Goal: Contribute content

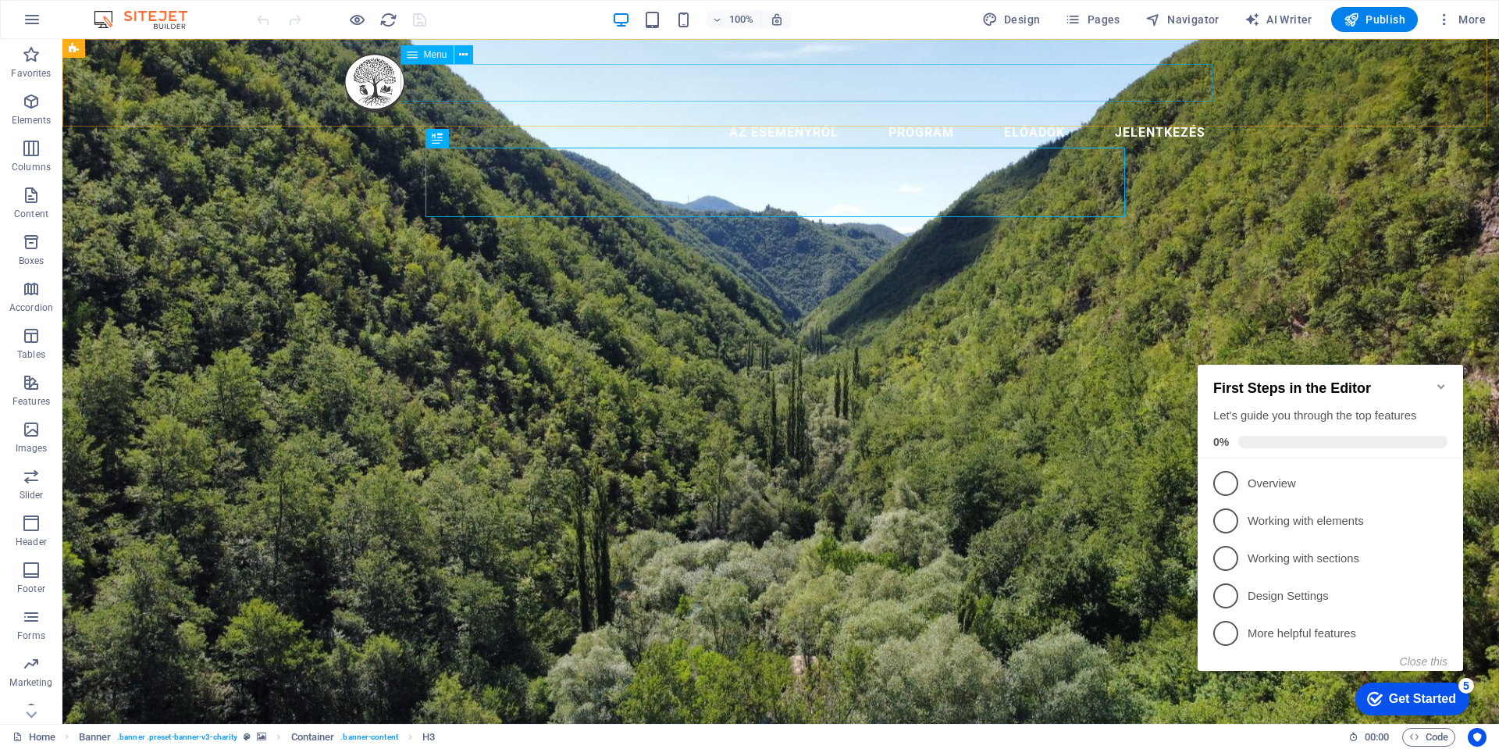
click at [1027, 114] on nav "Az eseményről Program Előadók Jelentkezés" at bounding box center [781, 132] width 874 height 37
click at [1034, 114] on nav "Az eseményről Program Előadók Jelentkezés" at bounding box center [781, 132] width 874 height 37
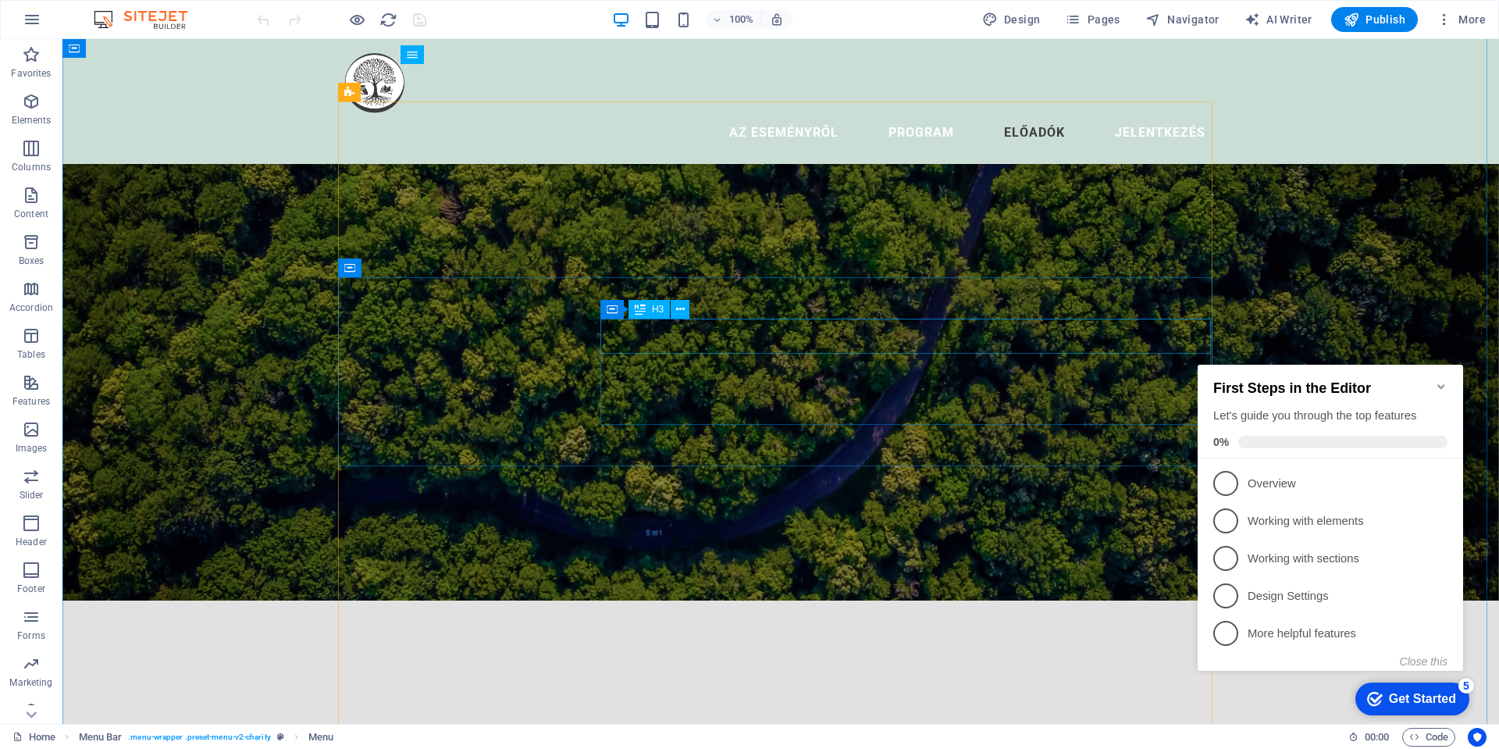
scroll to position [2108, 0]
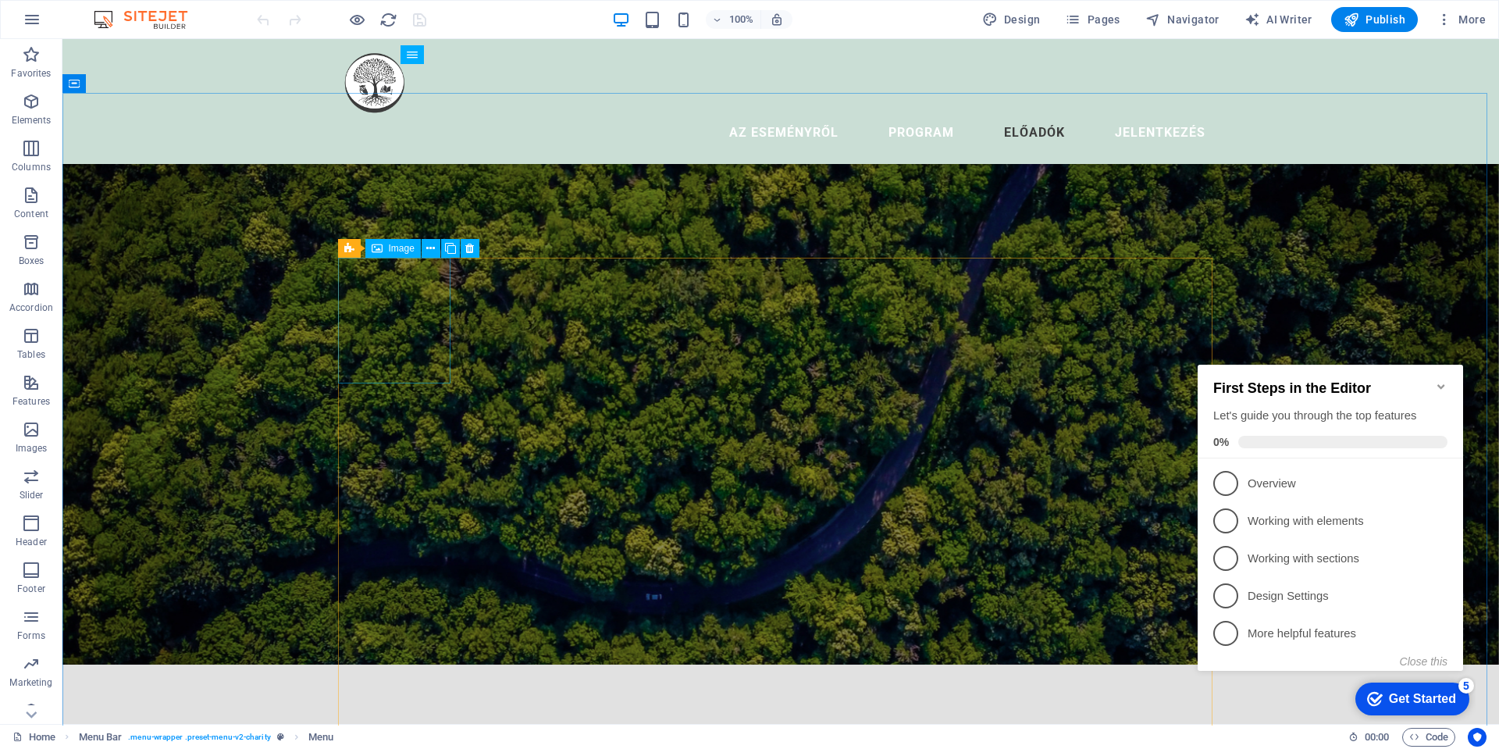
click at [397, 251] on span "Image" at bounding box center [402, 248] width 26 height 9
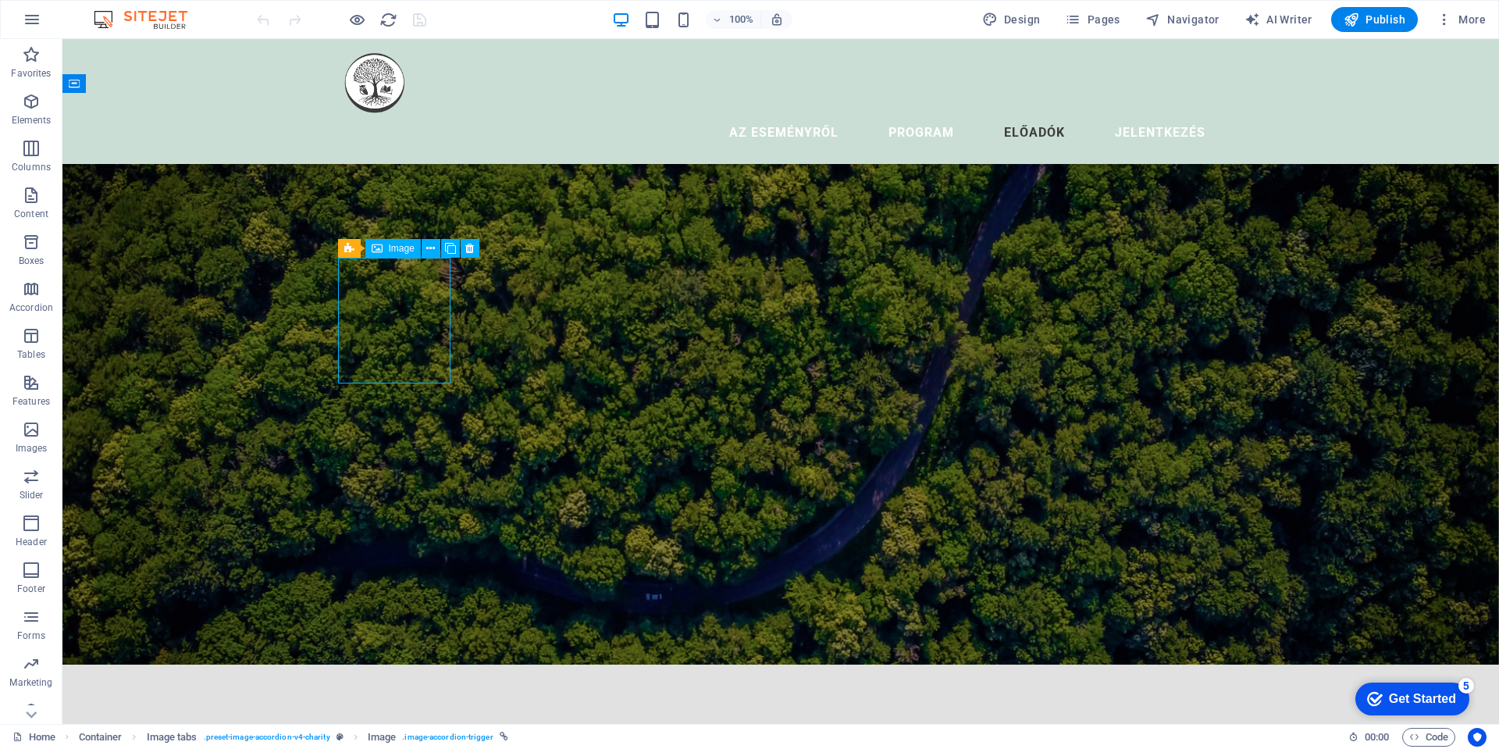
click at [397, 251] on span "Image" at bounding box center [402, 248] width 26 height 9
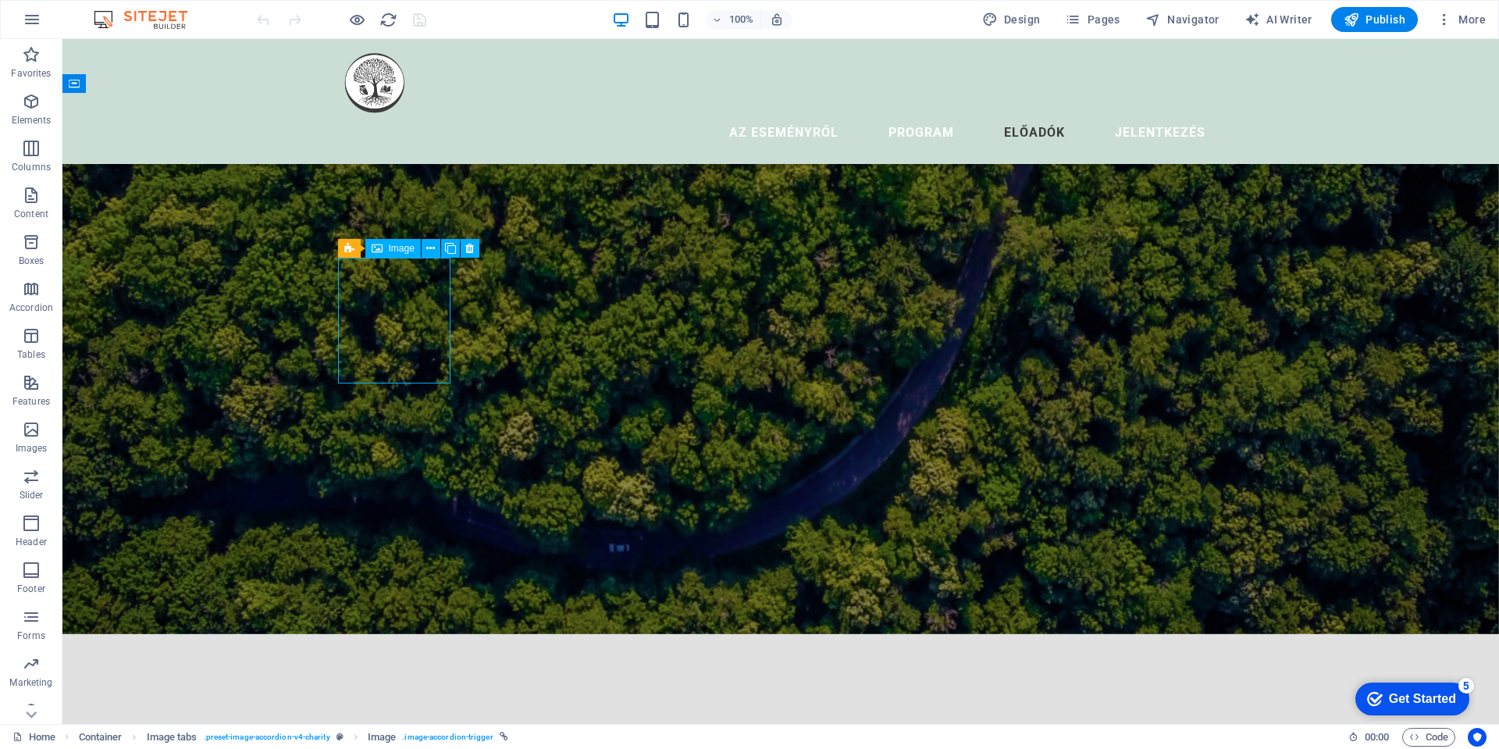
select select "%"
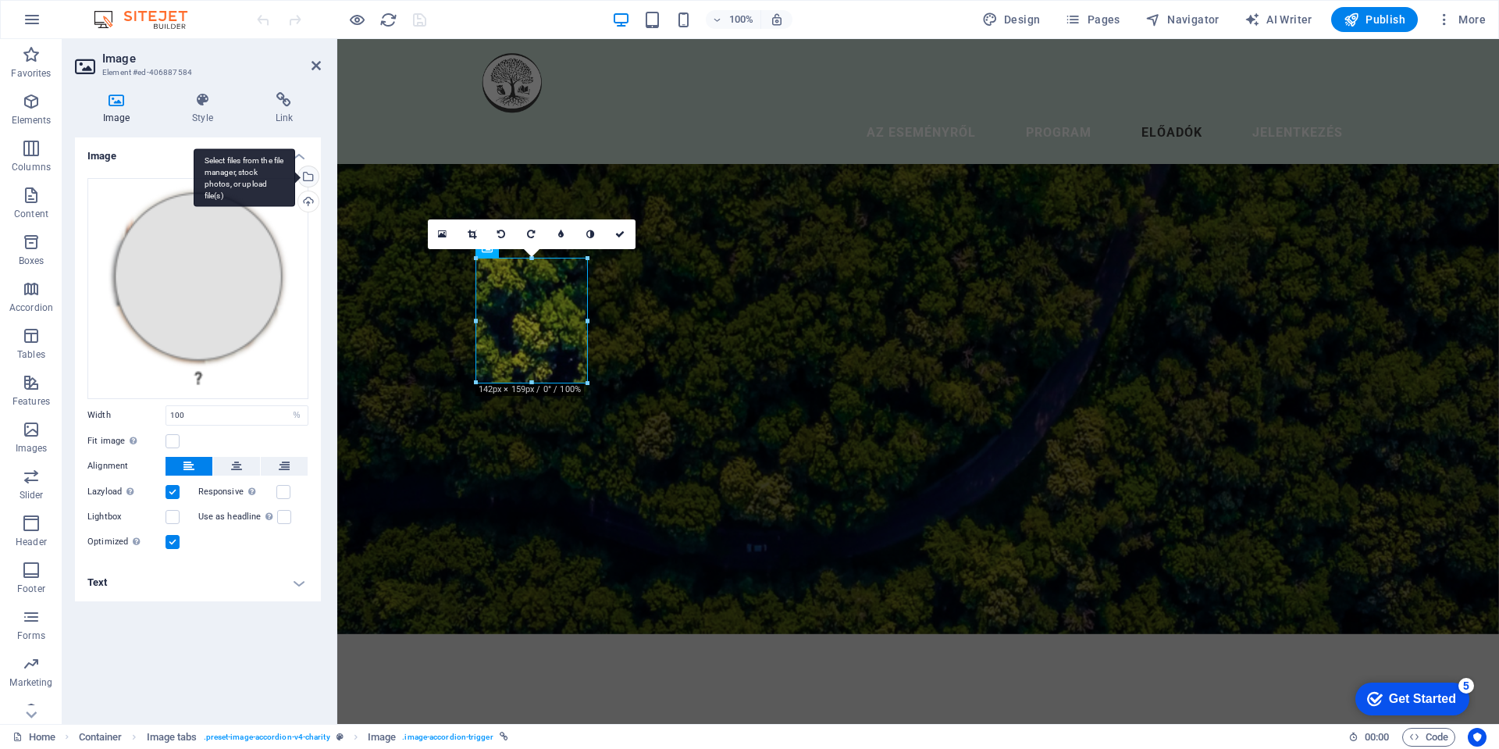
click at [310, 178] on div "Select files from the file manager, stock photos, or upload file(s)" at bounding box center [306, 177] width 23 height 23
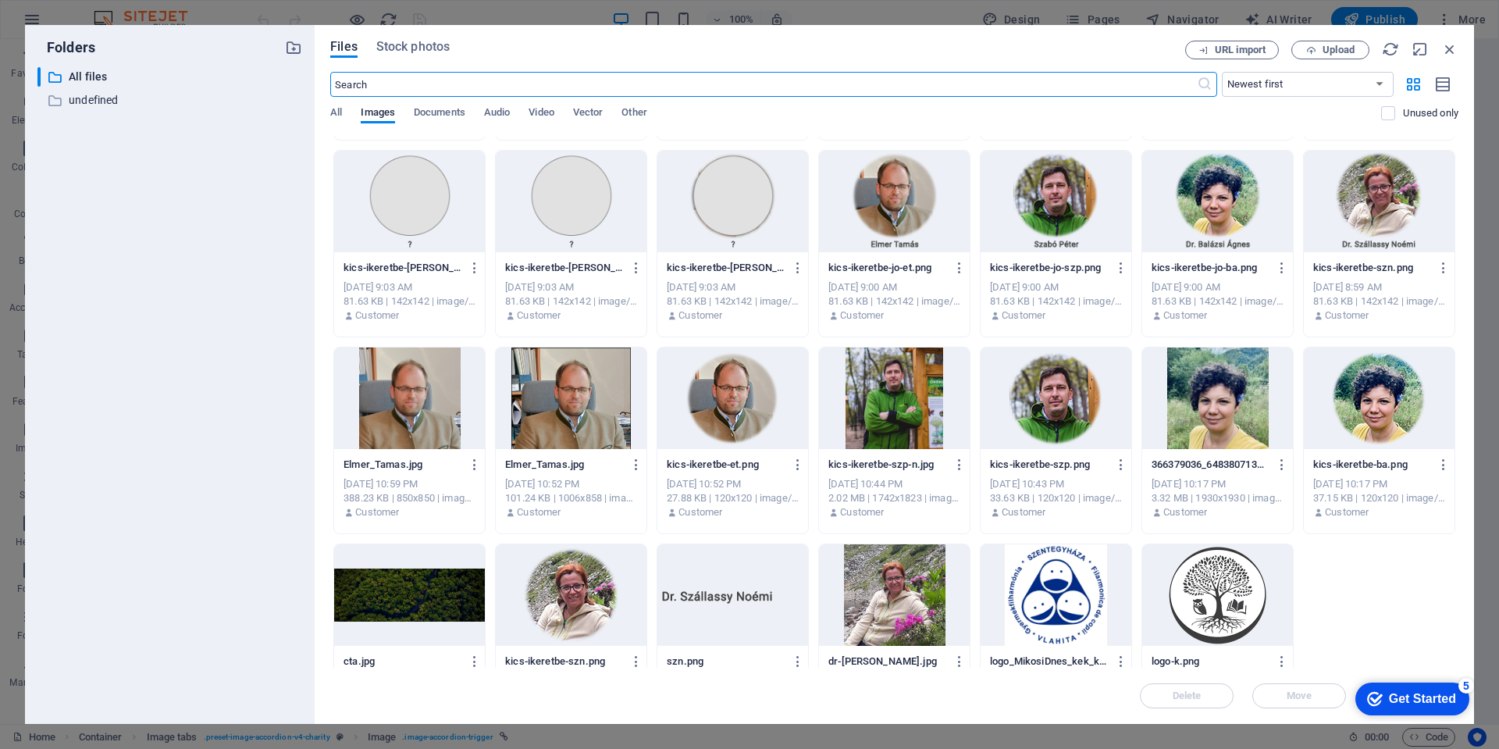
scroll to position [639, 0]
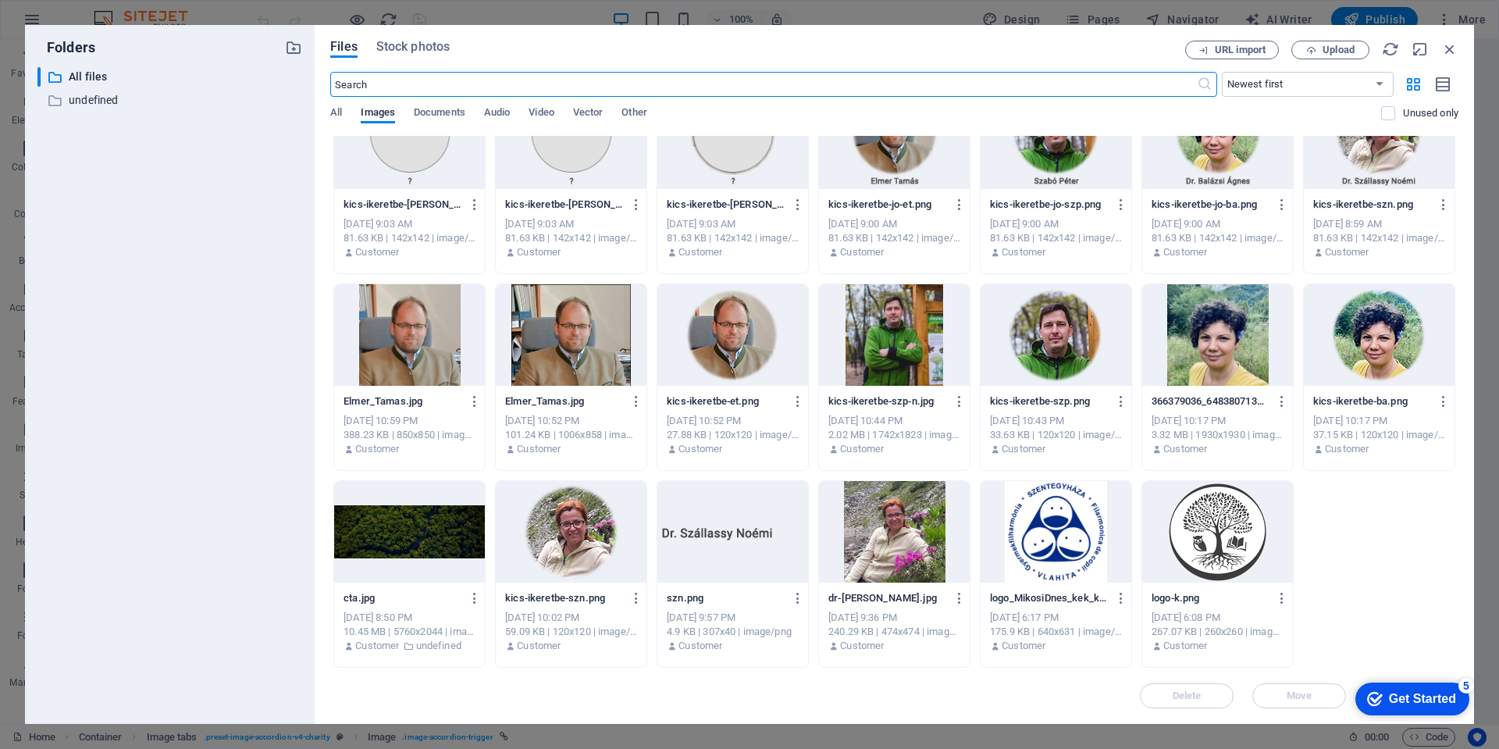
click at [1236, 536] on div at bounding box center [1217, 531] width 151 height 101
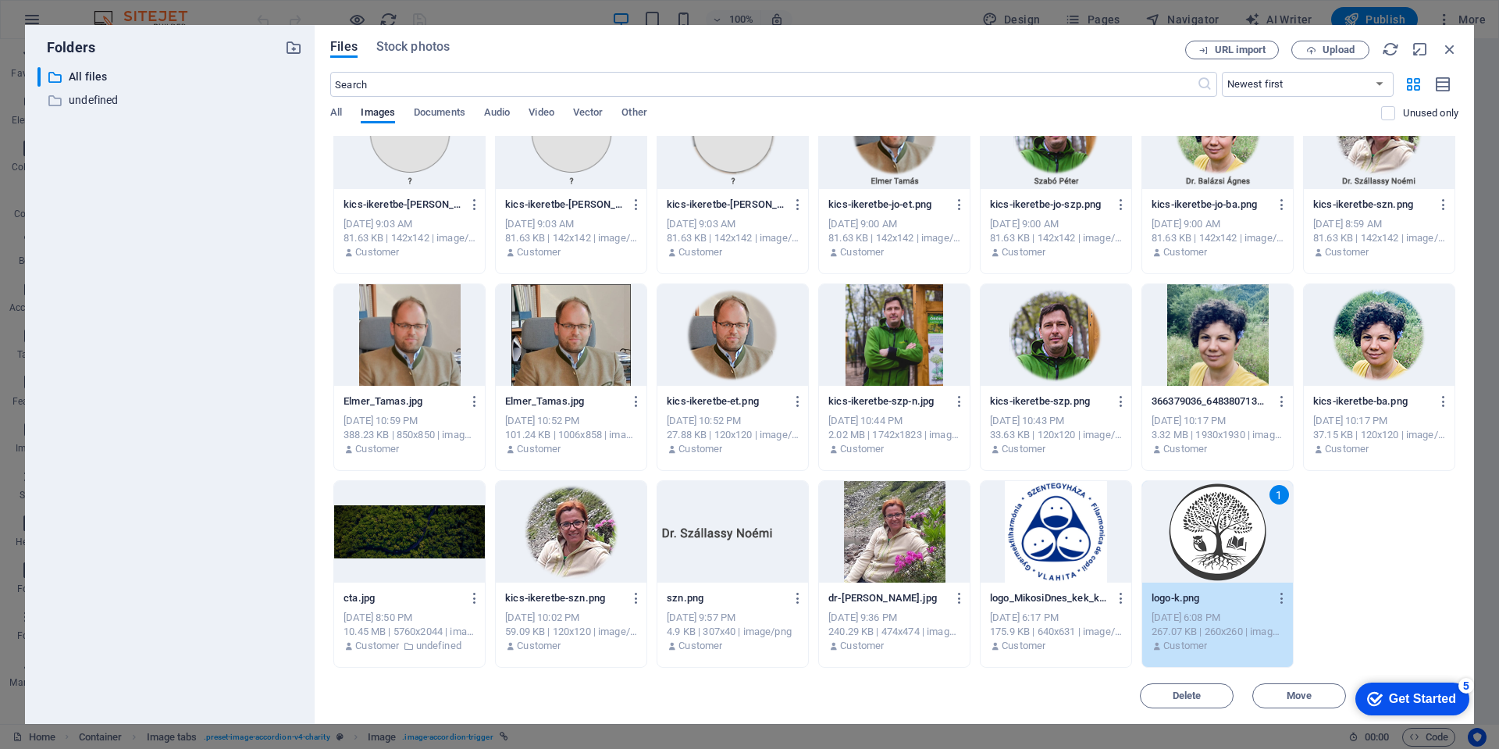
drag, startPoint x: 1077, startPoint y: 43, endPoint x: 1013, endPoint y: 5, distance: 75.3
click at [1013, 5] on div "Folders ​ All files All files ​ undefined undefined Files Stock photos URL impo…" at bounding box center [749, 374] width 1499 height 749
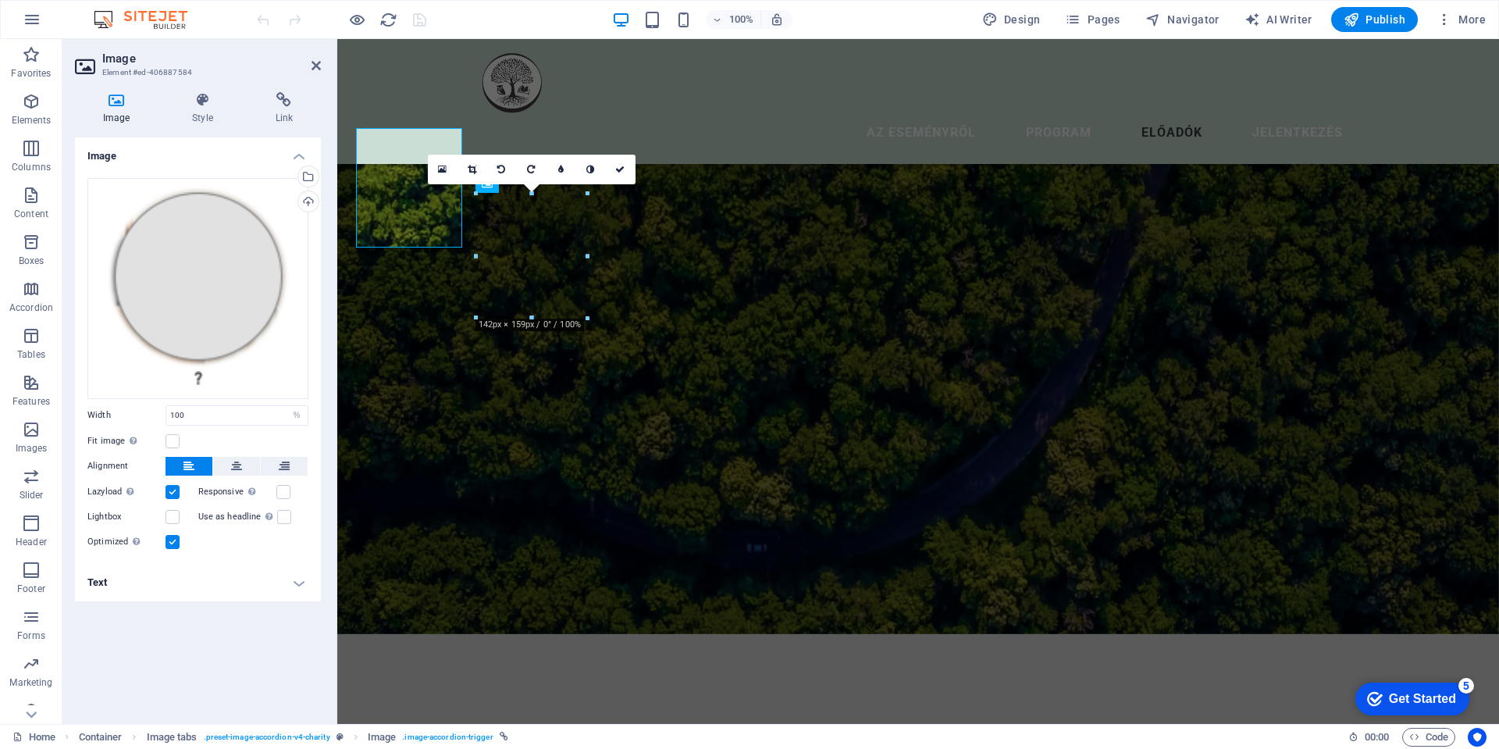
scroll to position [2173, 0]
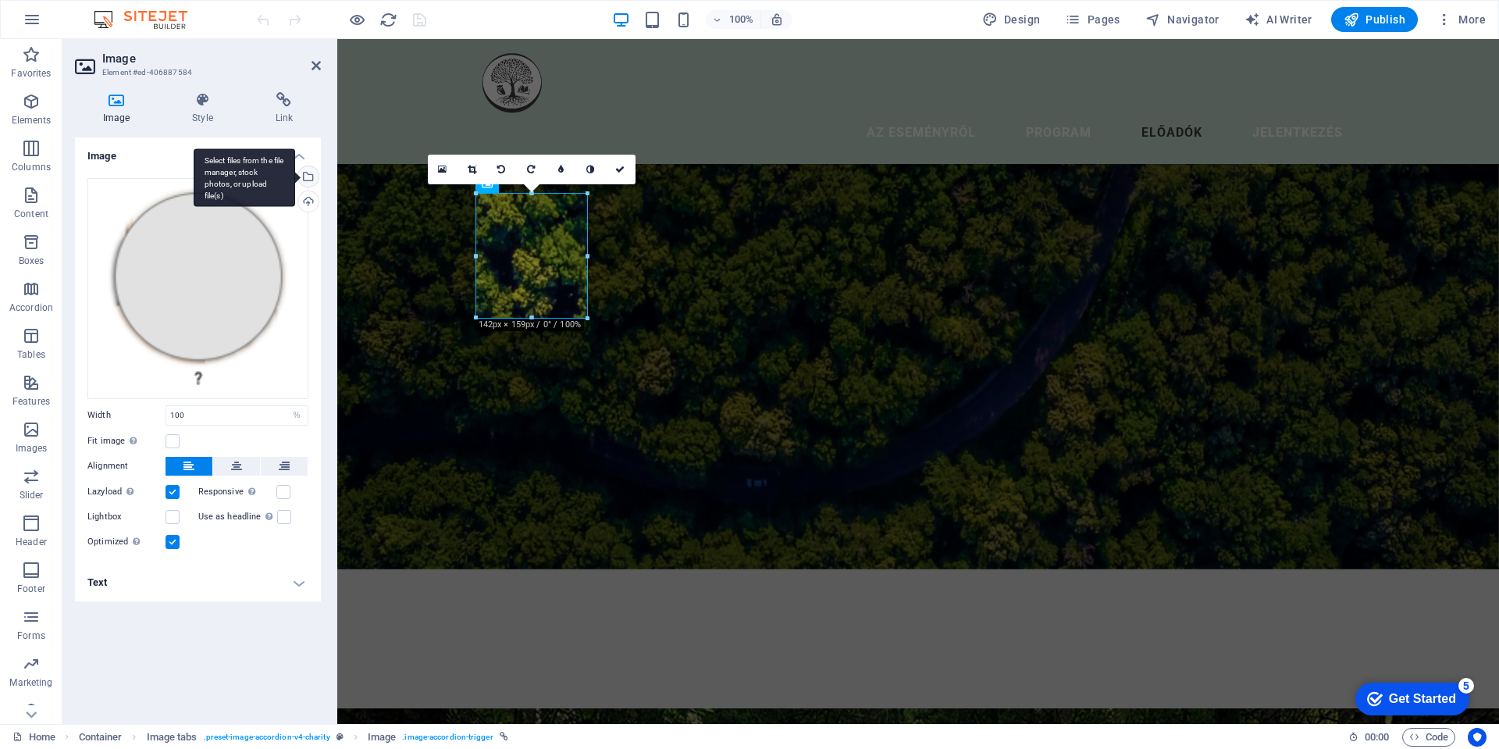
click at [311, 175] on div "Select files from the file manager, stock photos, or upload file(s)" at bounding box center [306, 177] width 23 height 23
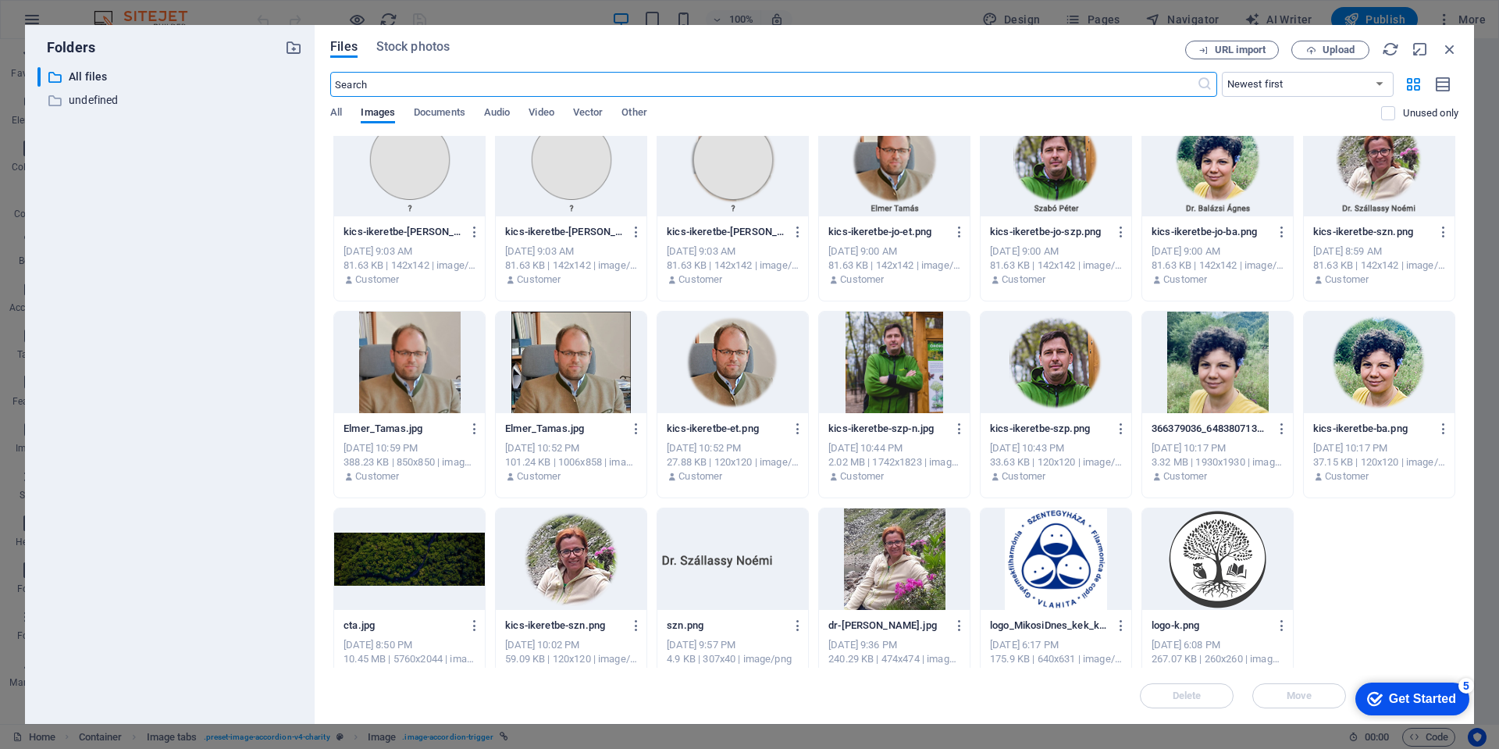
scroll to position [639, 0]
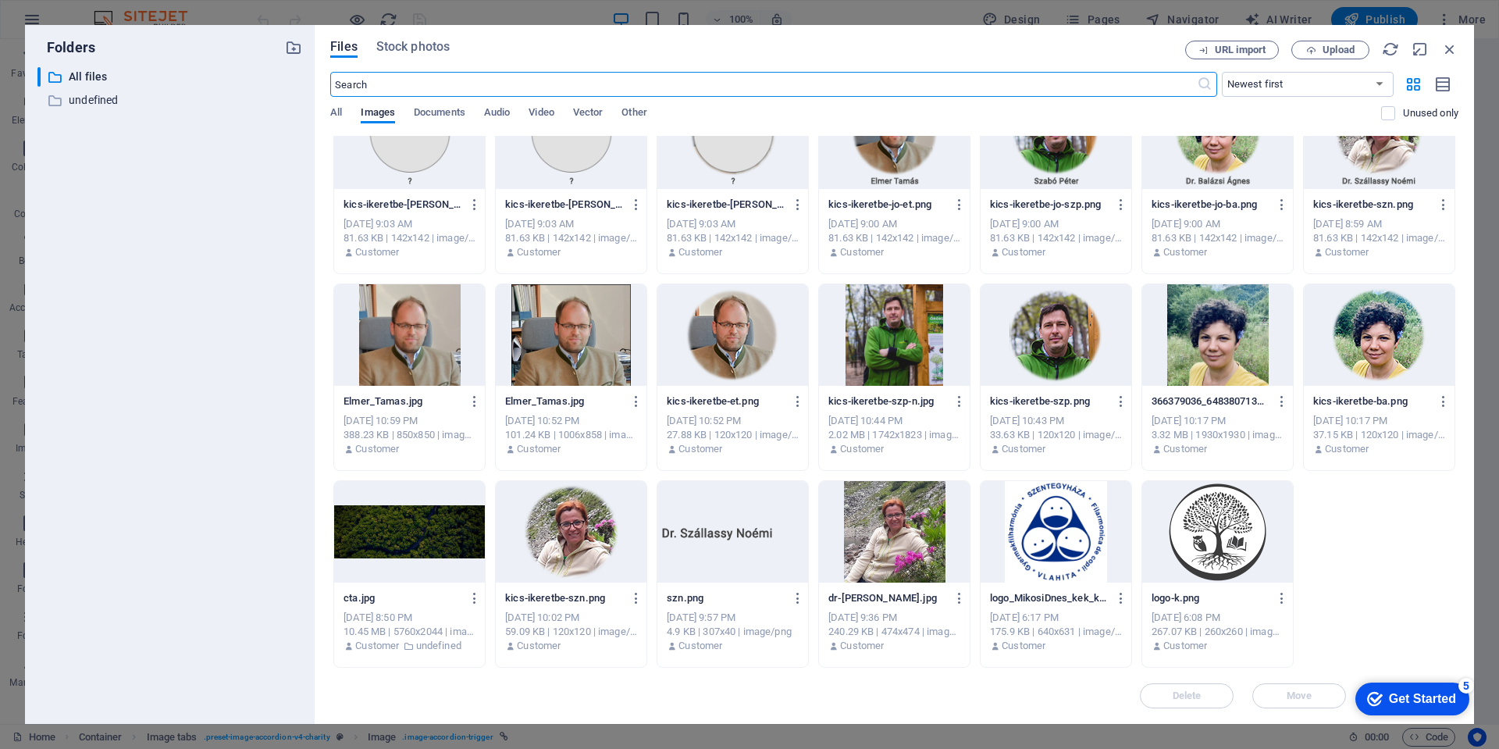
click at [1204, 524] on div at bounding box center [1217, 531] width 151 height 101
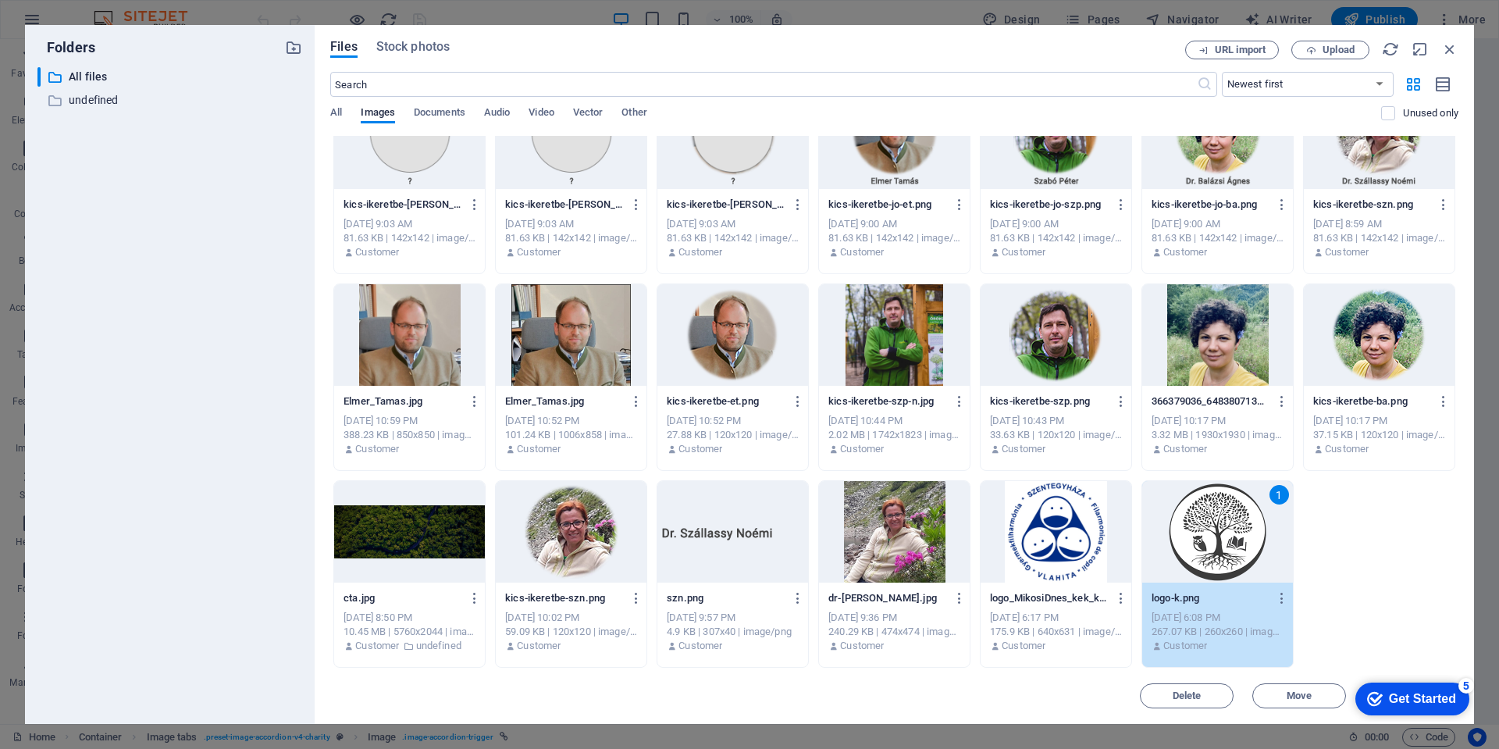
click at [1204, 524] on div "1" at bounding box center [1217, 531] width 151 height 101
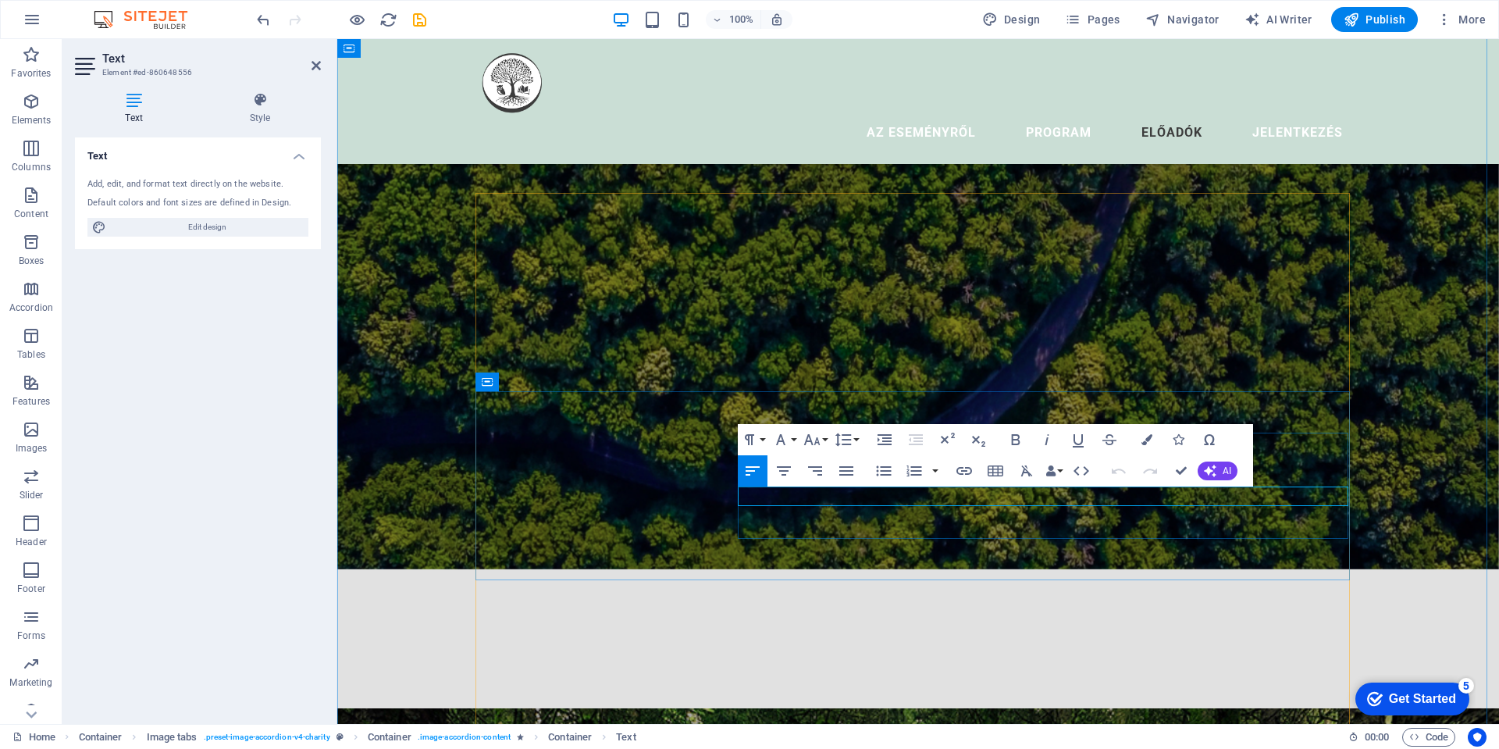
scroll to position [2132, 0]
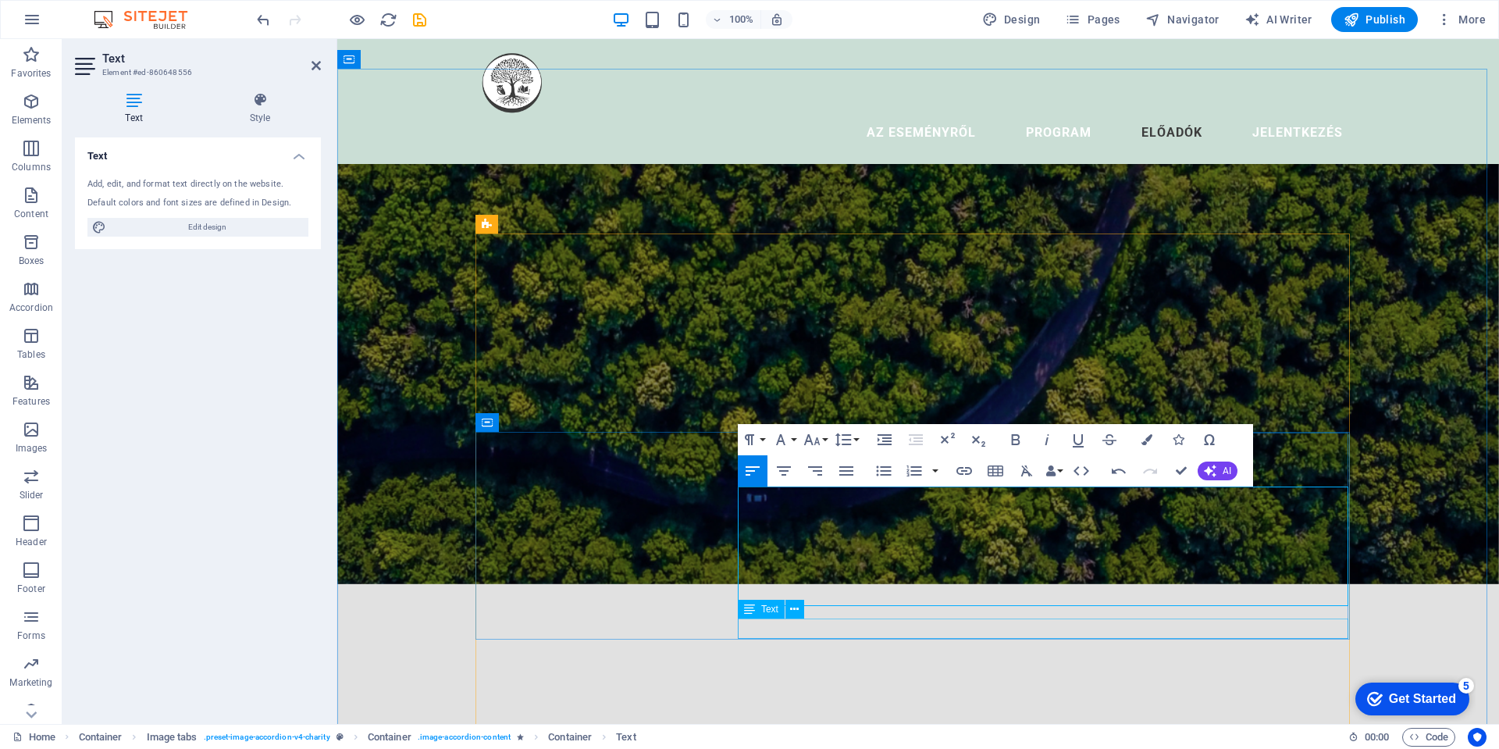
drag, startPoint x: 853, startPoint y: 629, endPoint x: 1118, endPoint y: 628, distance: 265.4
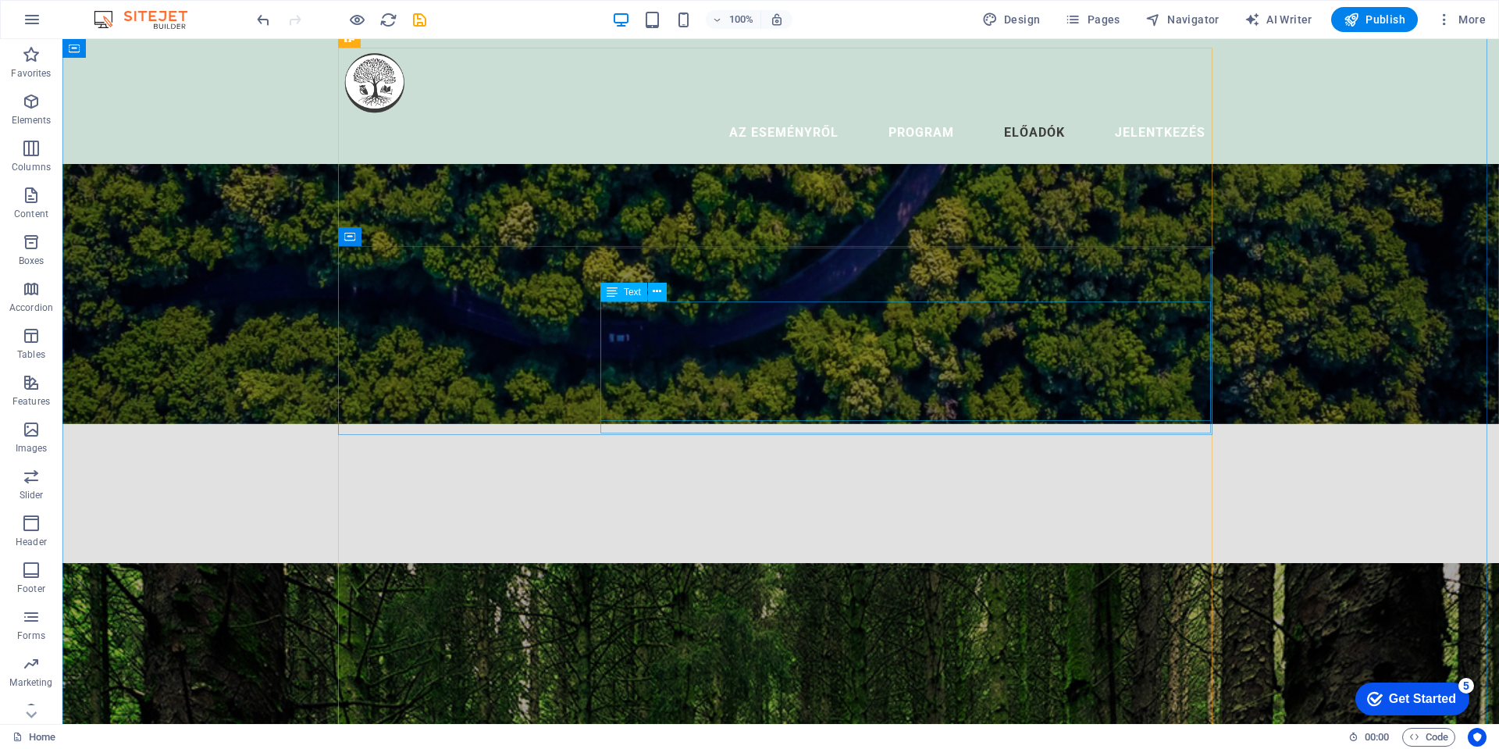
scroll to position [2162, 0]
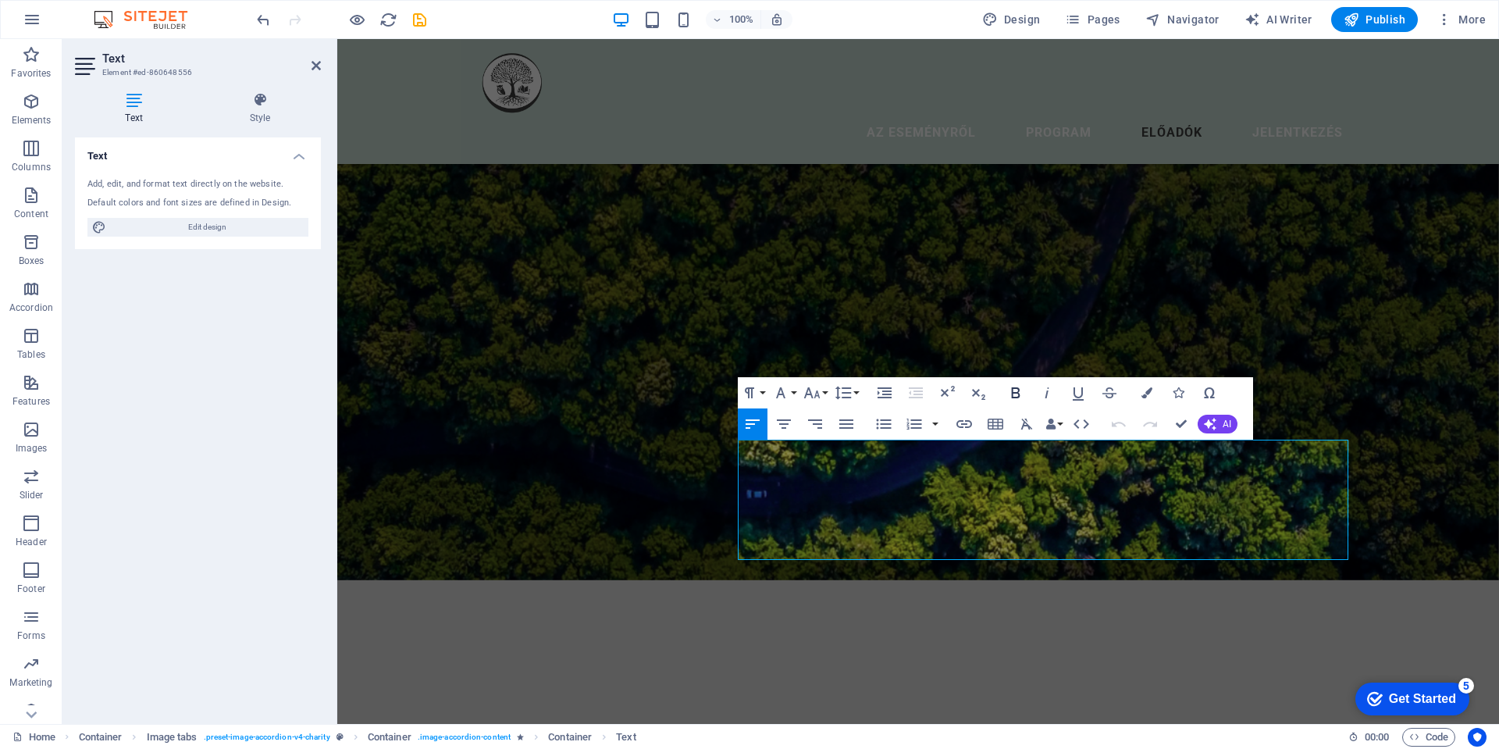
click at [1010, 390] on icon "button" at bounding box center [1015, 392] width 19 height 19
click at [1051, 391] on icon "button" at bounding box center [1047, 392] width 19 height 19
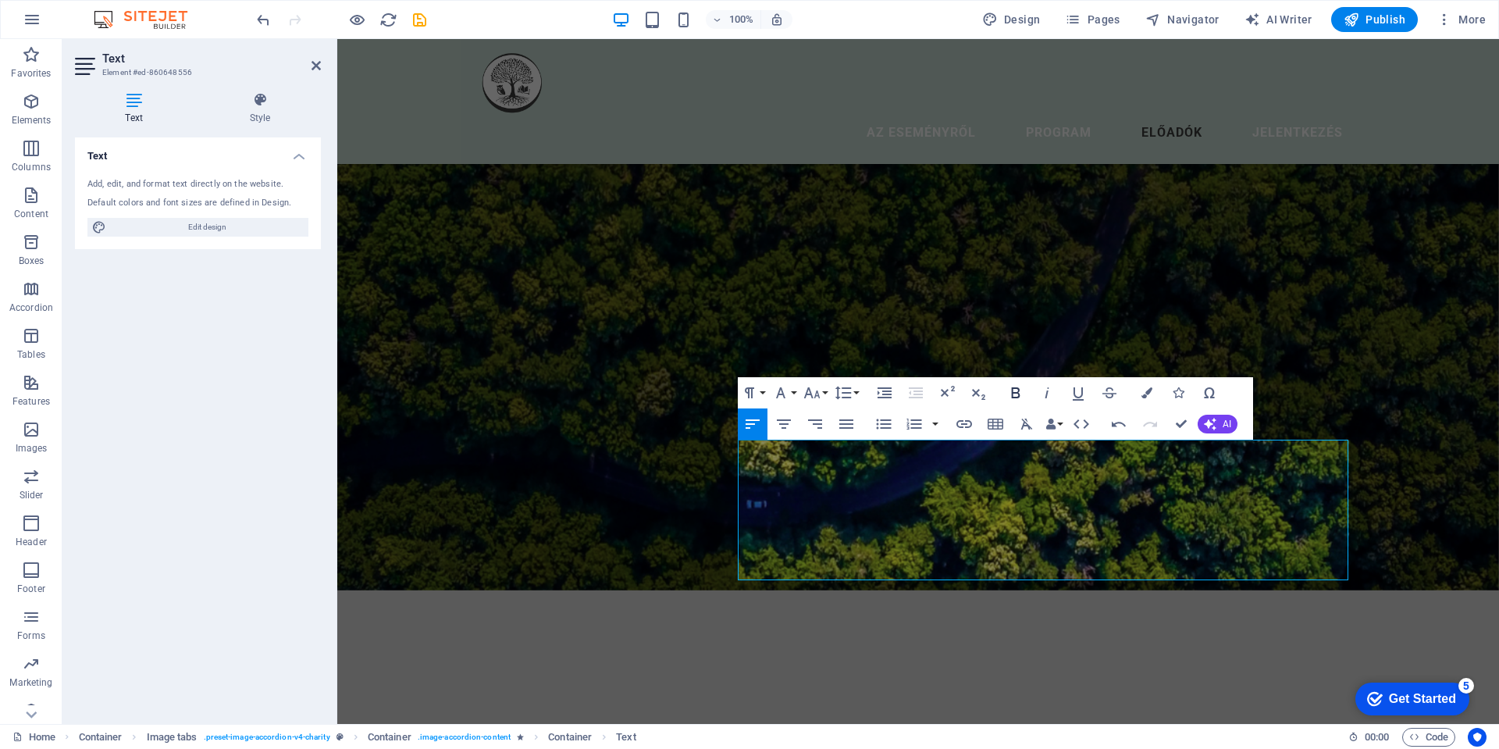
click at [1017, 394] on icon "button" at bounding box center [1015, 392] width 19 height 19
click at [1047, 392] on icon "button" at bounding box center [1047, 392] width 4 height 11
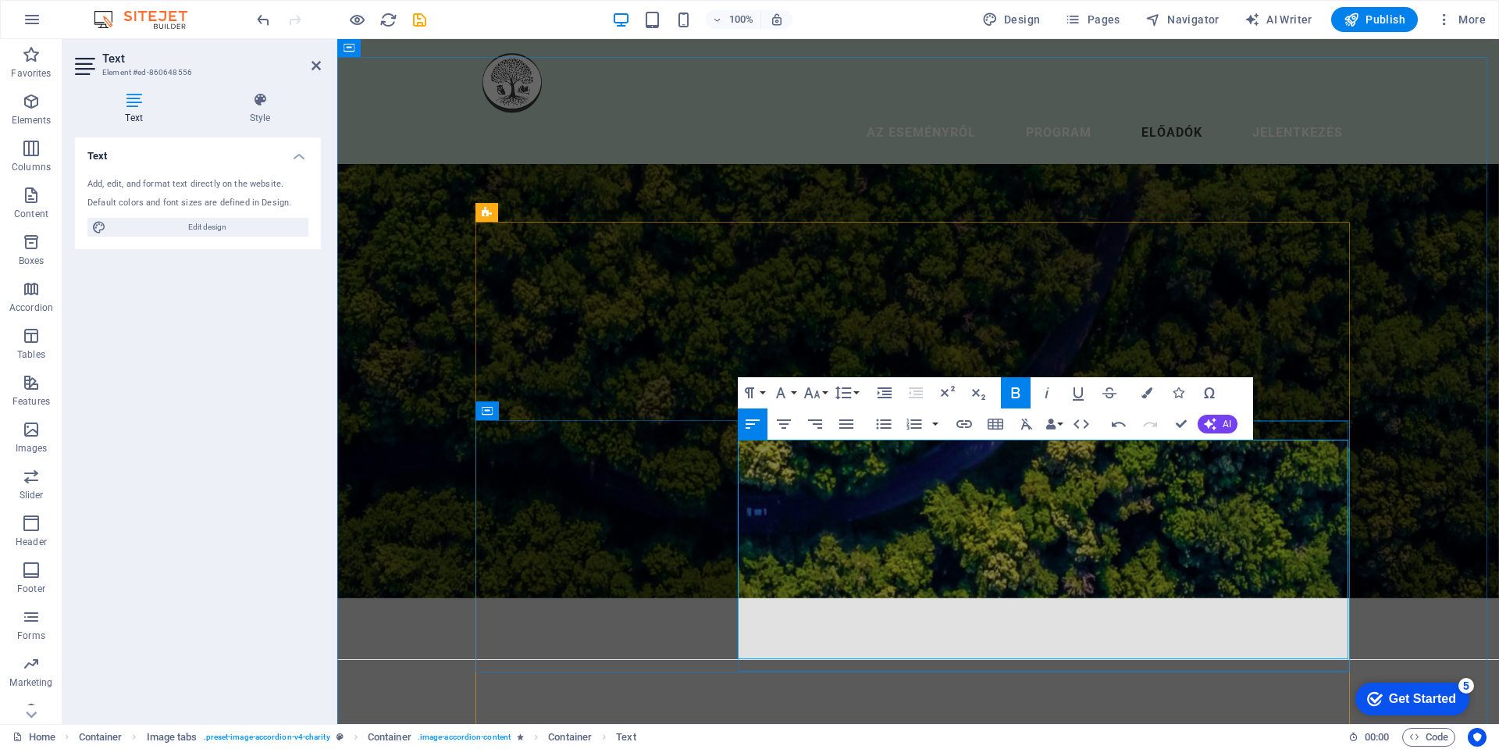
copy div "[PERSON_NAME] iskola vezető és kommunikációs munkatárs, erdőfürdő-vezető ​ [PER…"
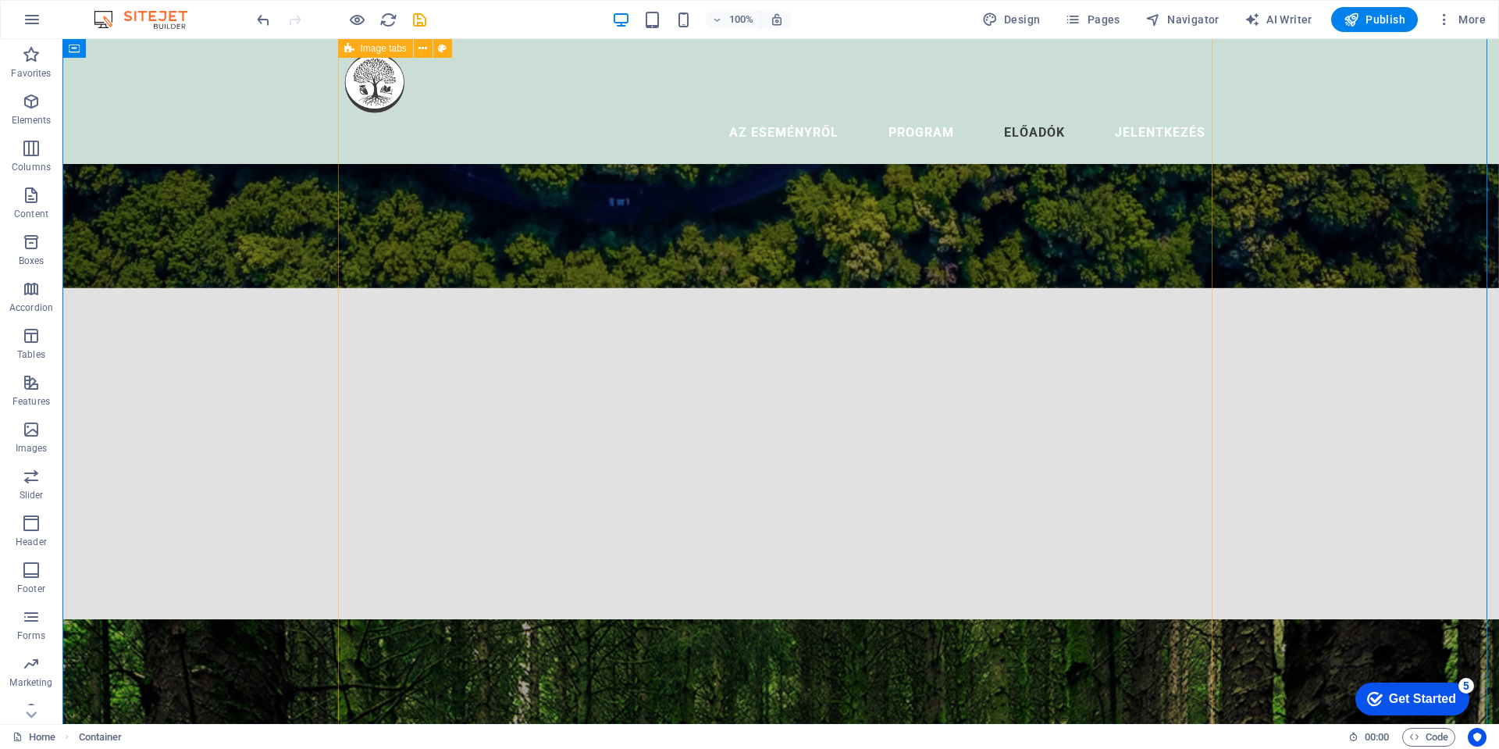
scroll to position [2534, 0]
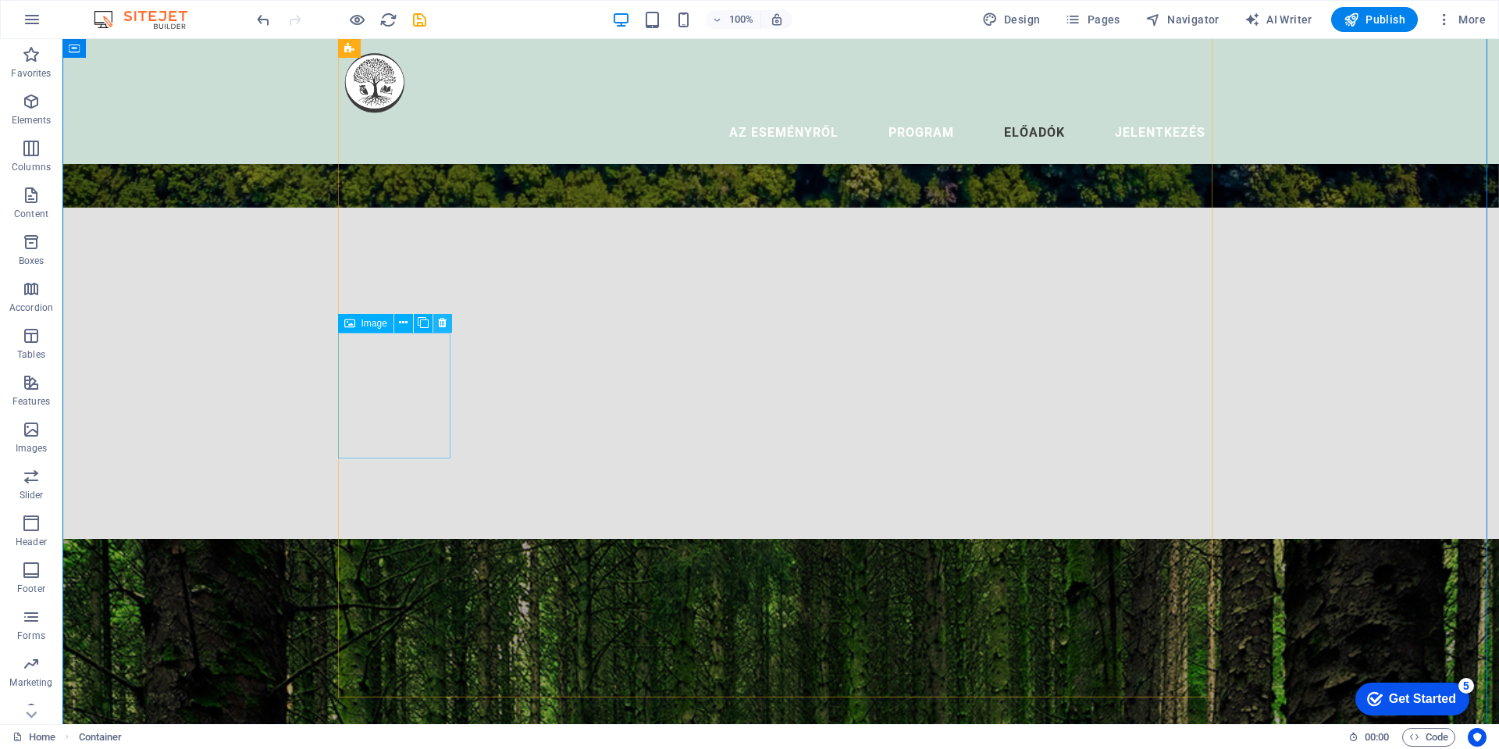
click at [440, 322] on icon at bounding box center [442, 323] width 9 height 16
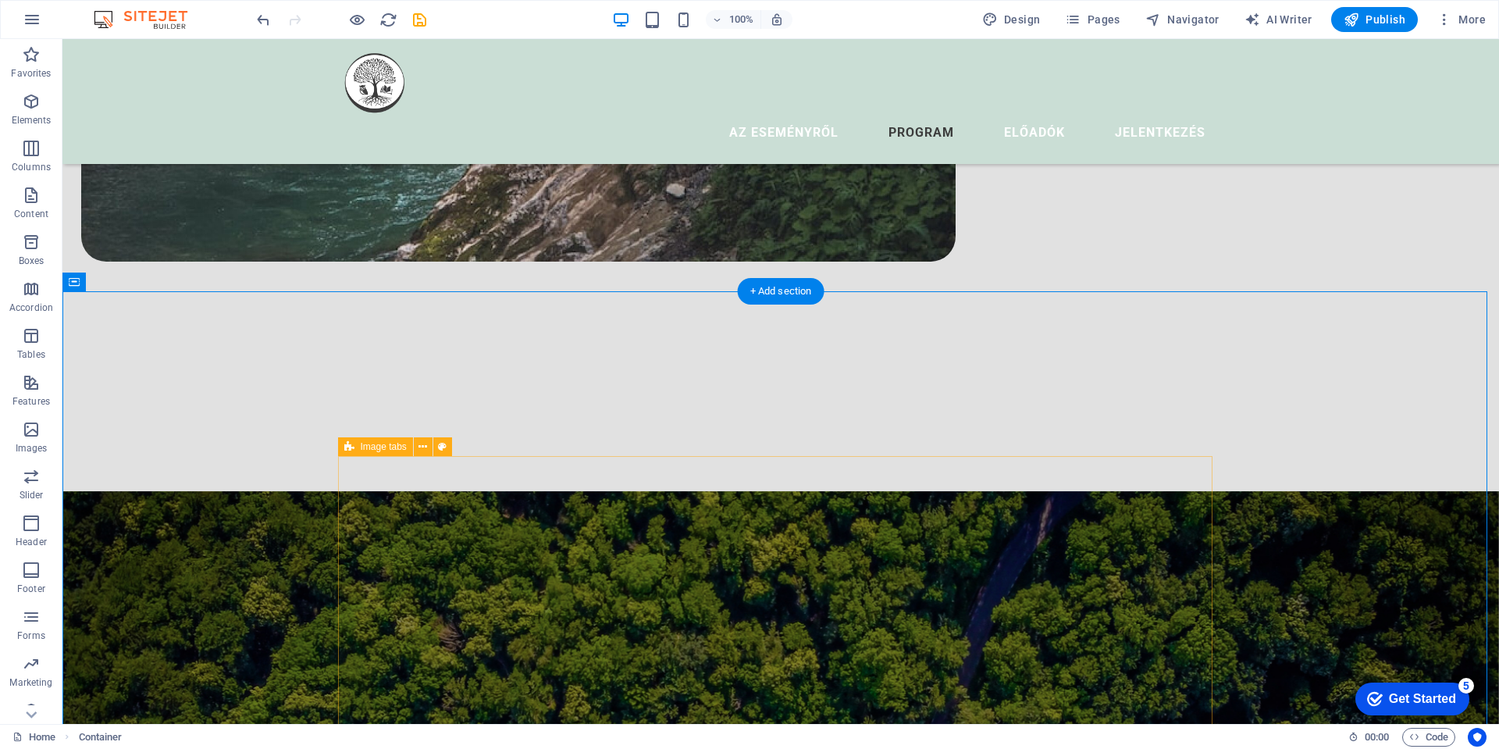
scroll to position [1519, 0]
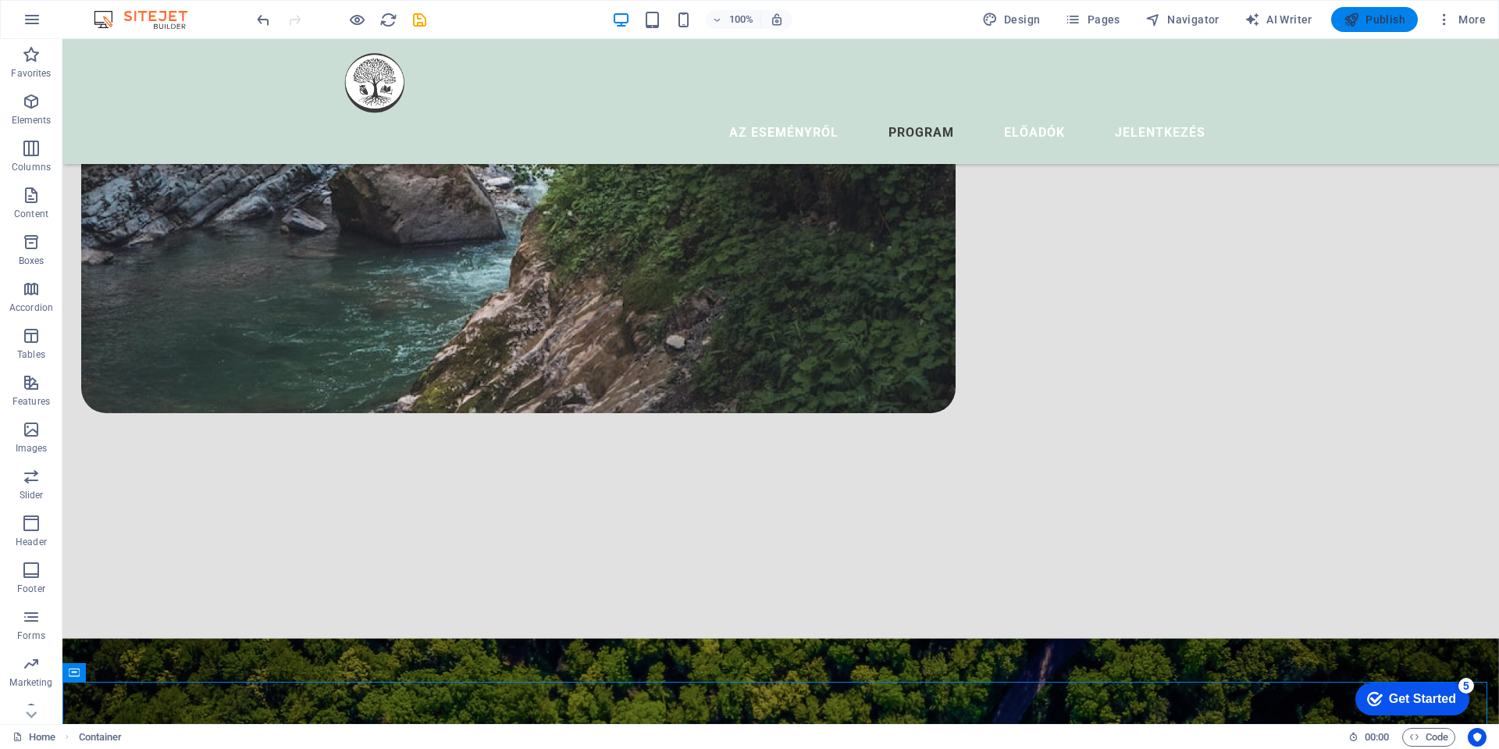
click at [1383, 23] on span "Publish" at bounding box center [1375, 20] width 62 height 16
